Goal: Find specific page/section: Find specific page/section

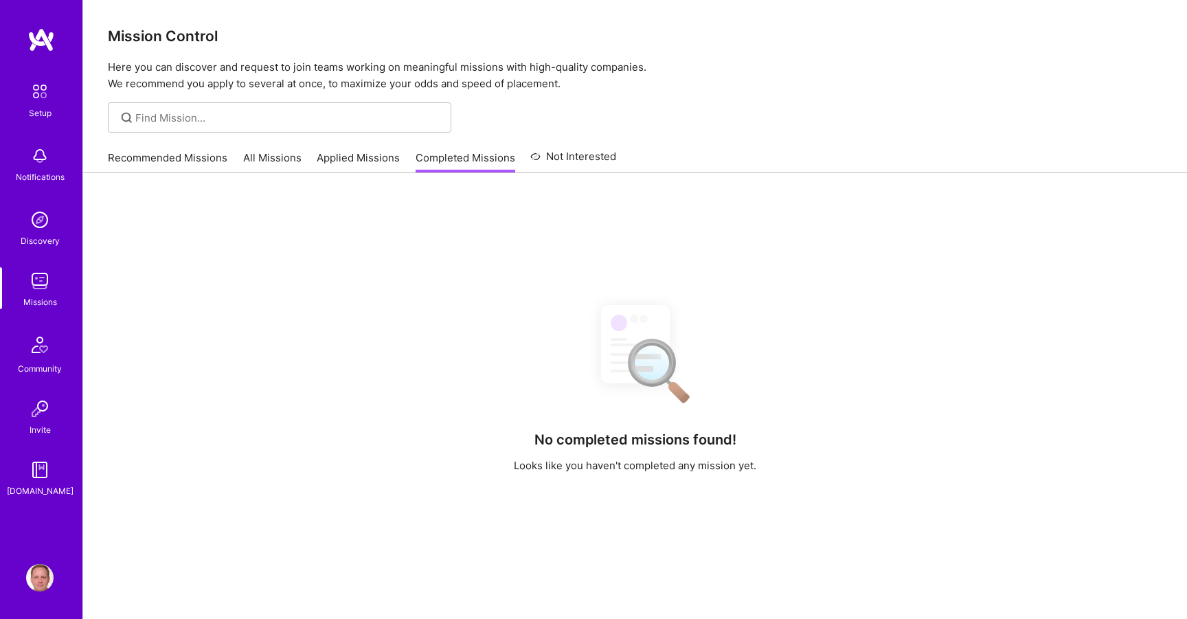
click at [357, 159] on link "Applied Missions" at bounding box center [358, 161] width 83 height 23
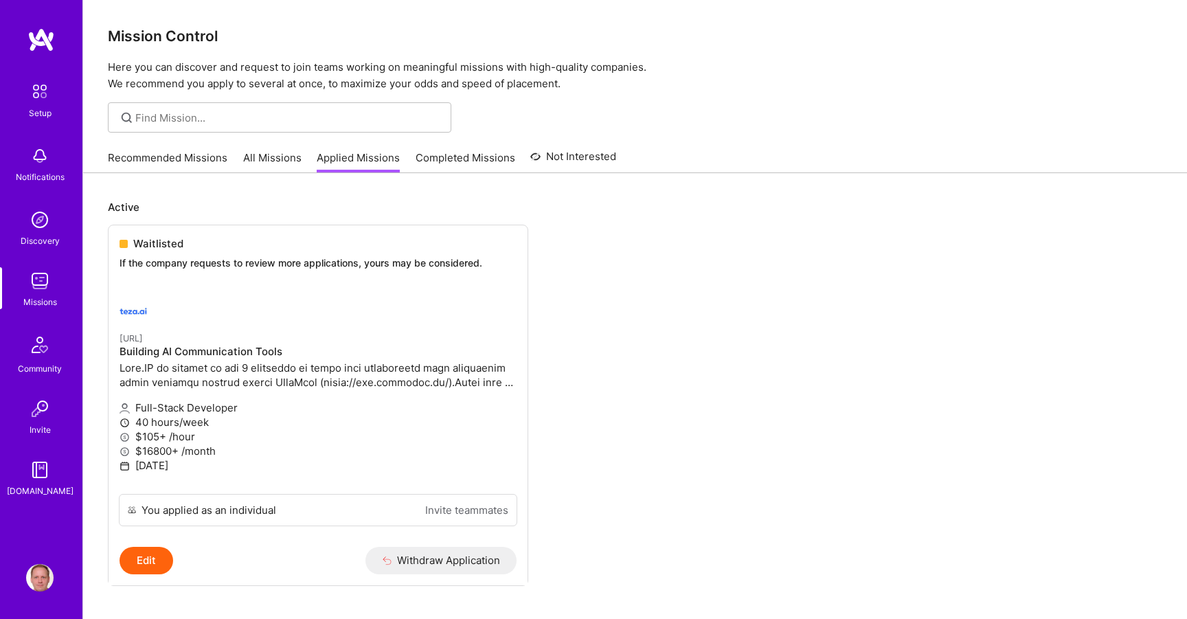
click at [43, 284] on img at bounding box center [39, 280] width 27 height 27
